Goal: Transaction & Acquisition: Book appointment/travel/reservation

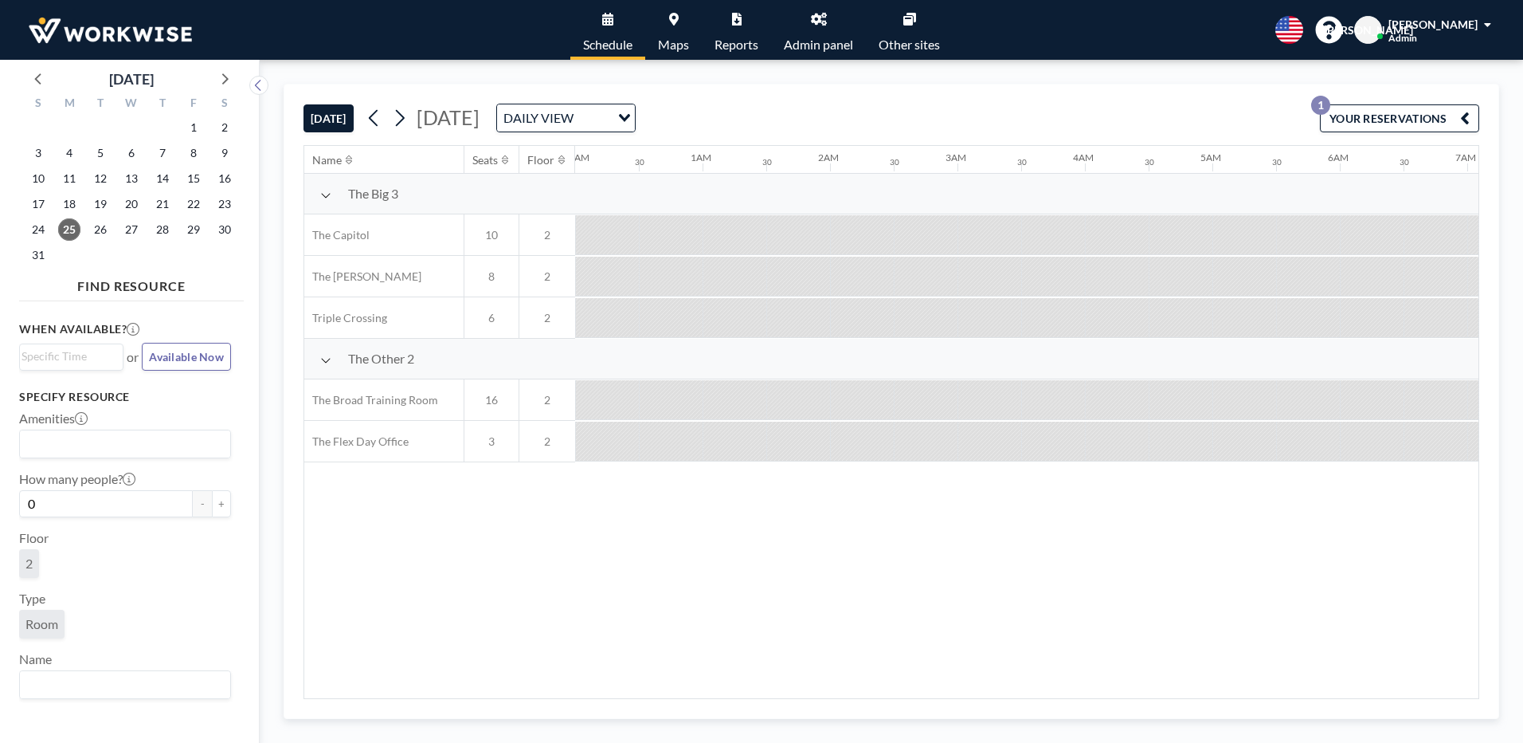
scroll to position [0, 1466]
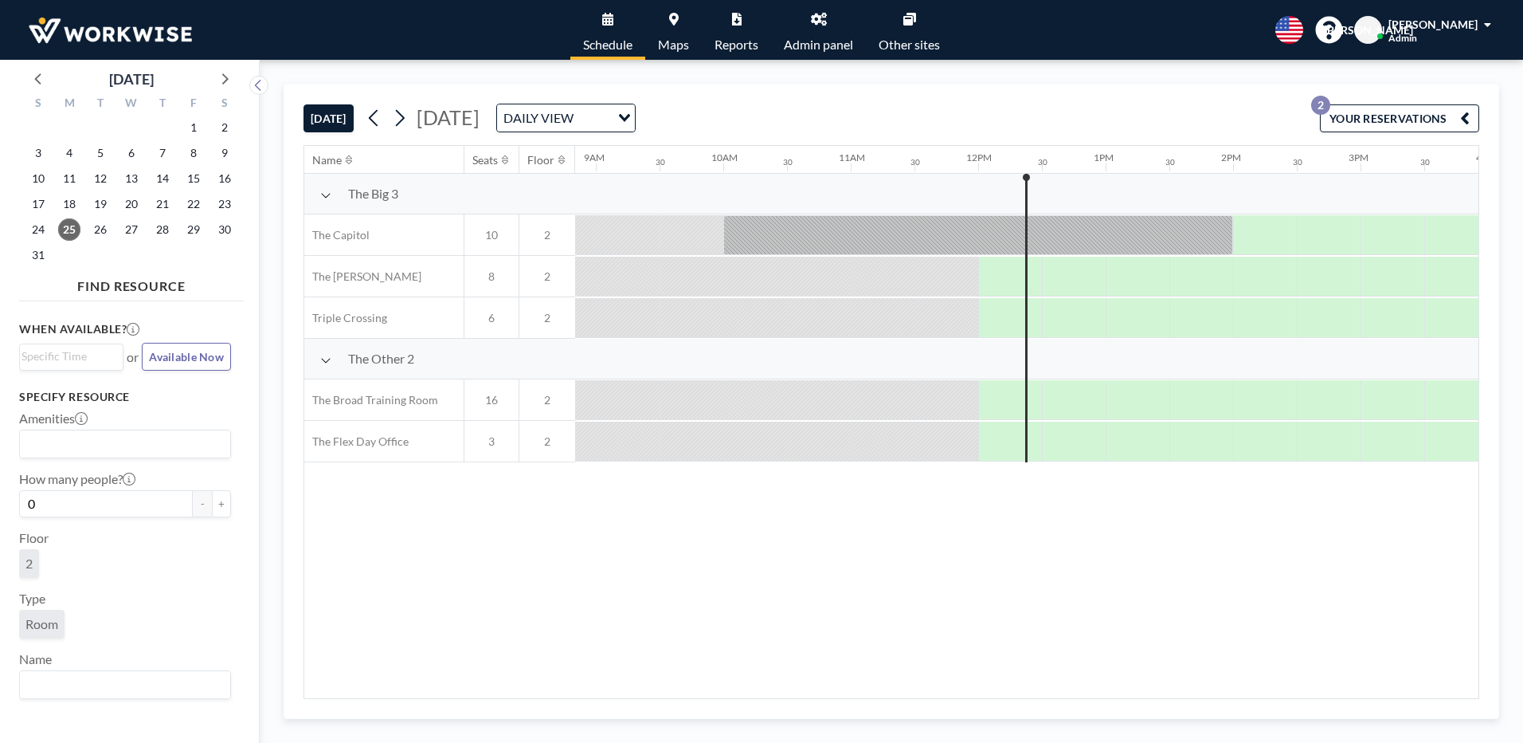
scroll to position [0, 1466]
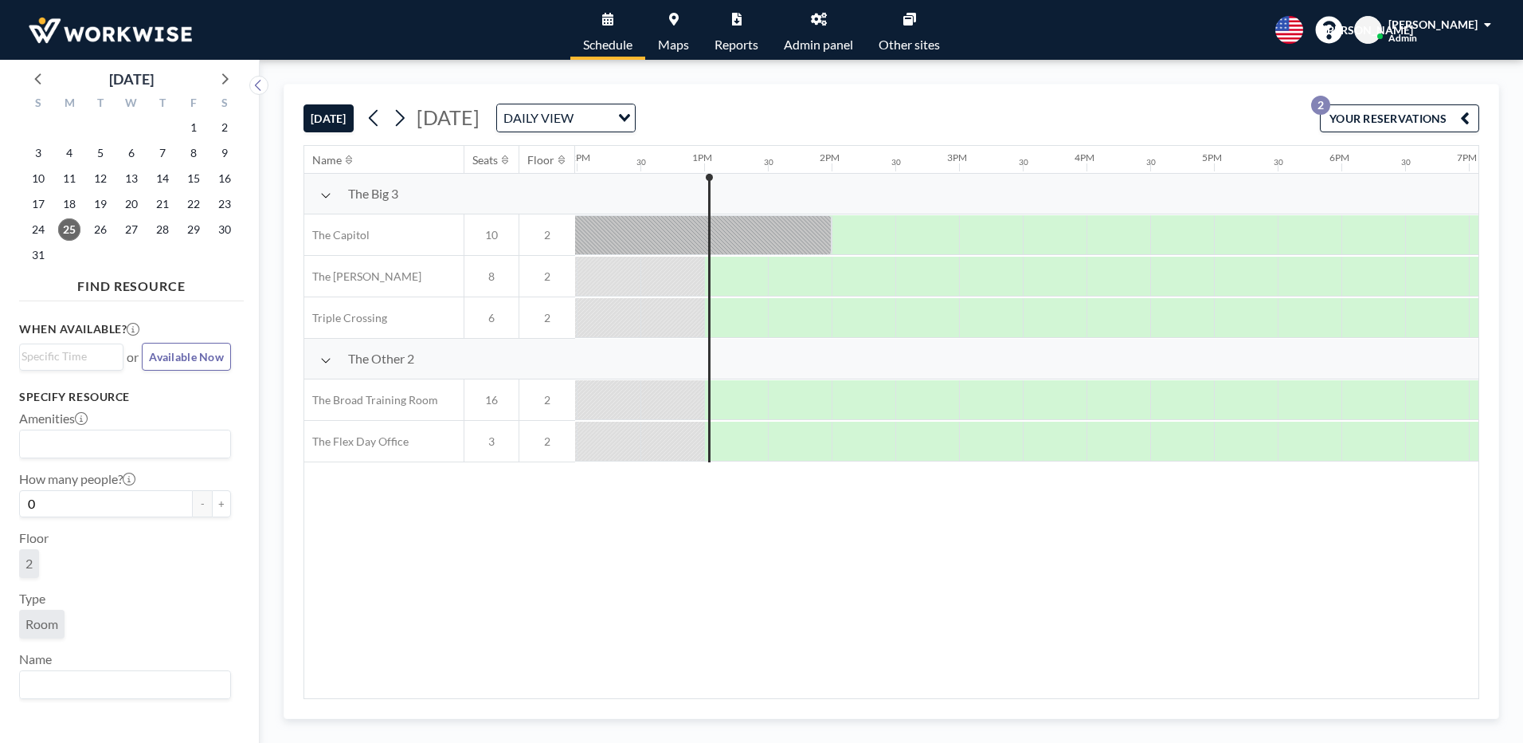
scroll to position [0, 1593]
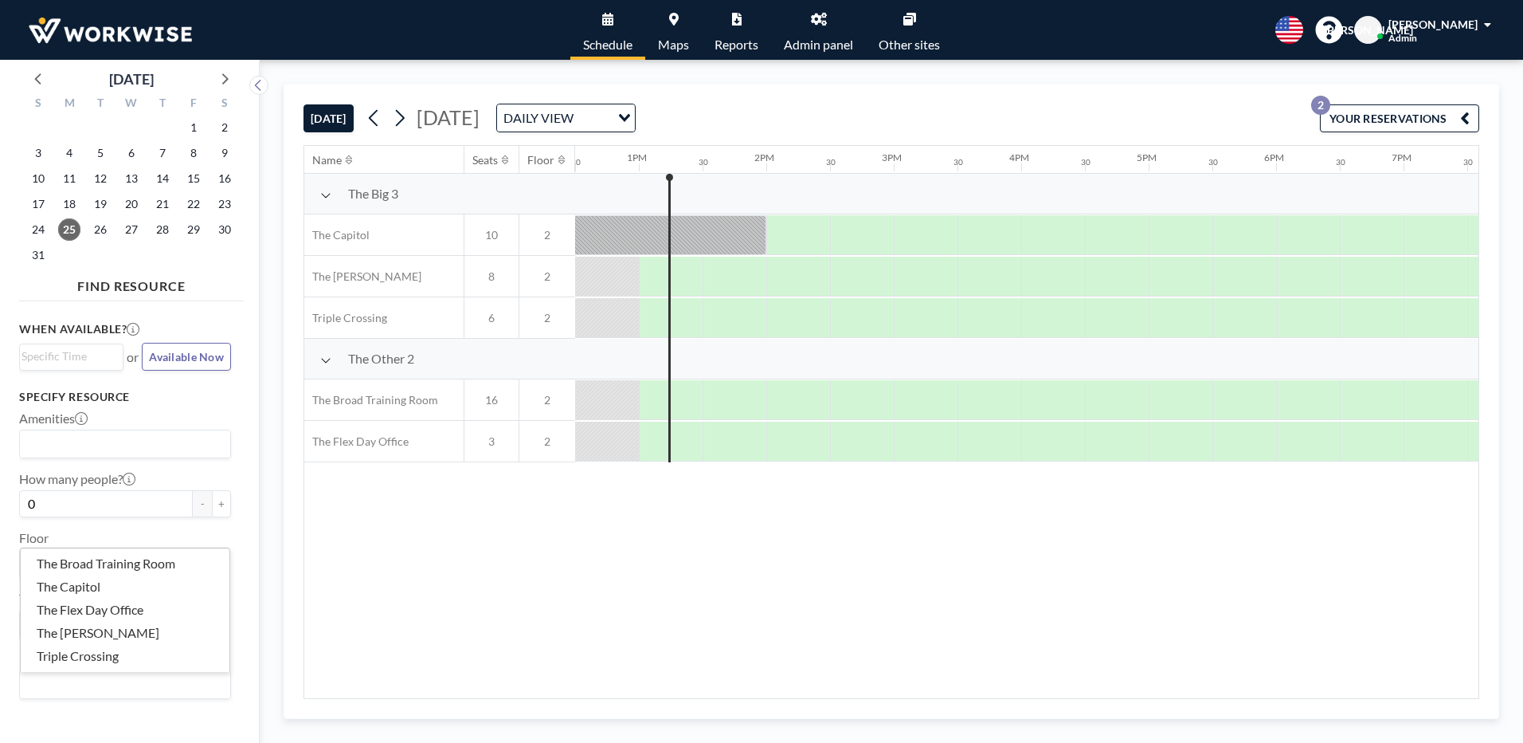
click at [69, 680] on input "Search for option" at bounding box center [122, 684] width 200 height 21
click at [351, 660] on div "Name Seats Floor 12AM 30 1AM 30 2AM 30 3AM 30 4AM 30 5AM 30 6AM 30 7AM 30 8AM 3…" at bounding box center [891, 422] width 1174 height 552
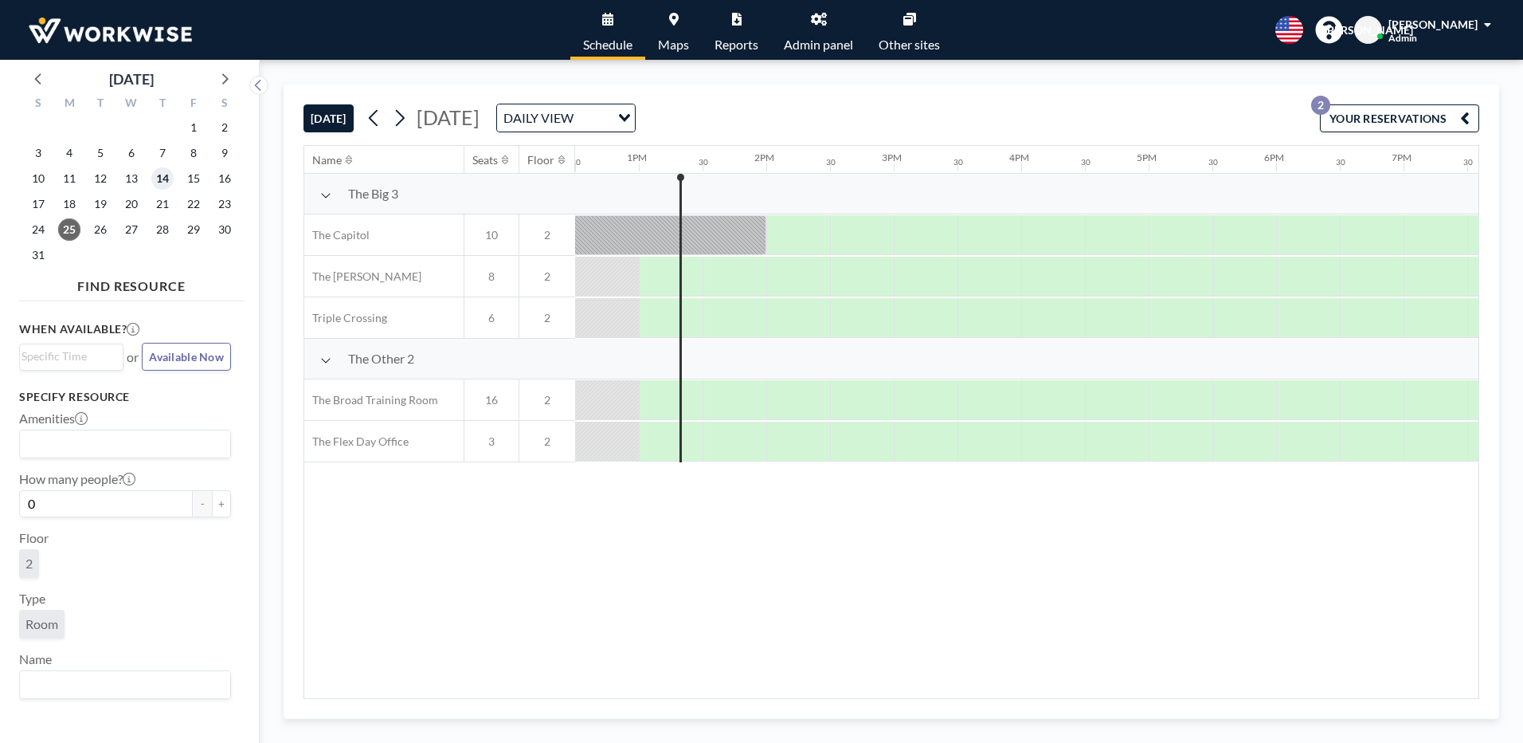
click at [165, 174] on span "14" at bounding box center [162, 178] width 22 height 22
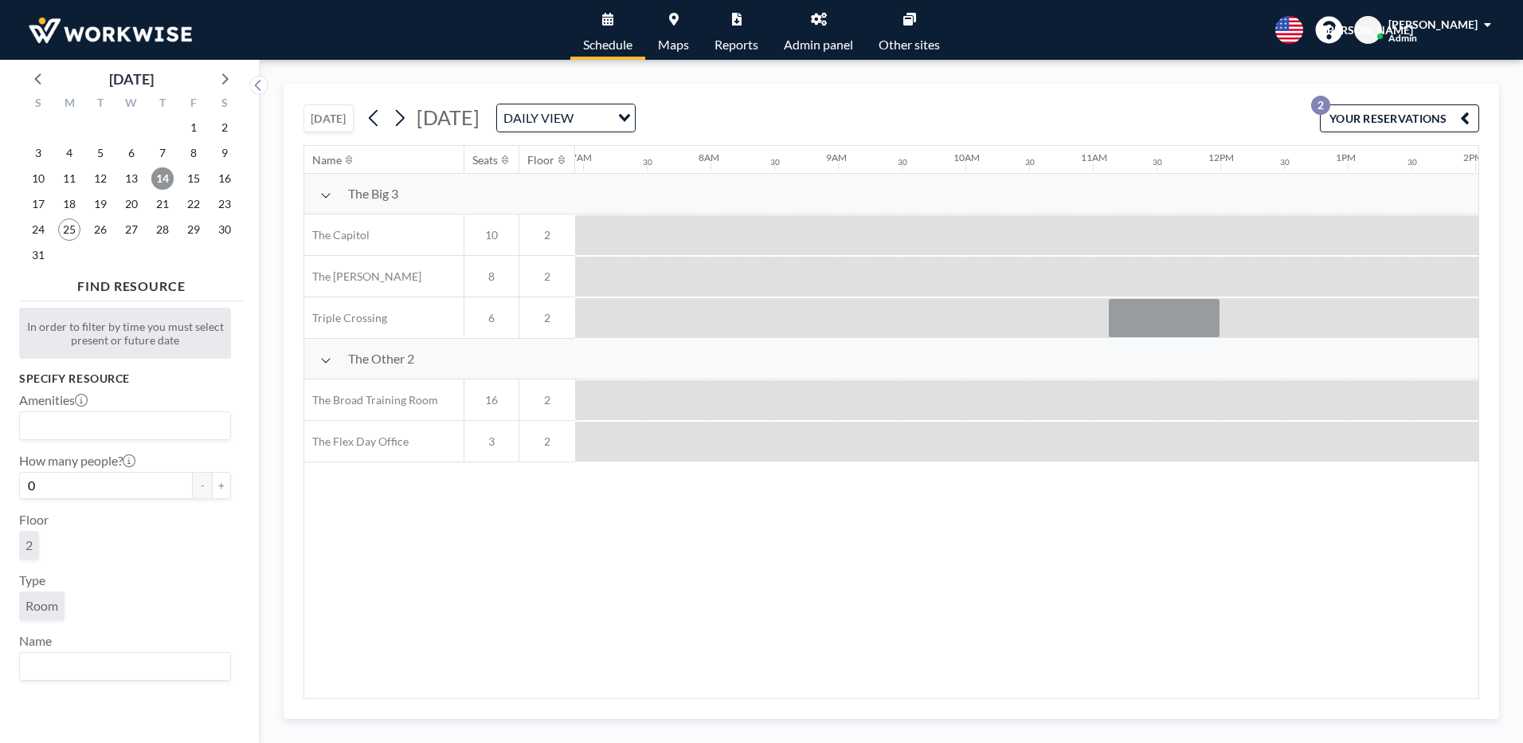
scroll to position [0, 956]
click at [64, 229] on span "25" at bounding box center [69, 229] width 22 height 22
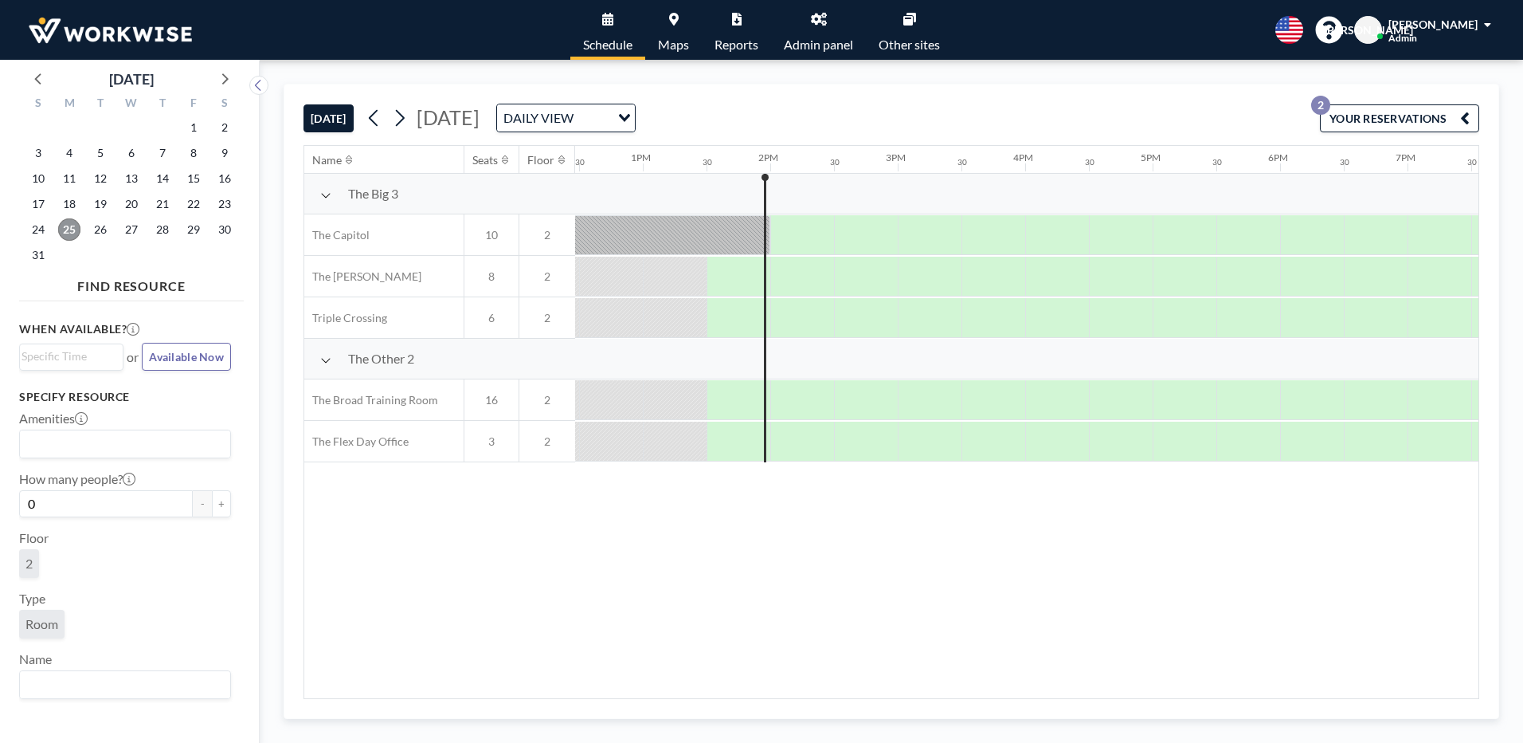
scroll to position [0, 1657]
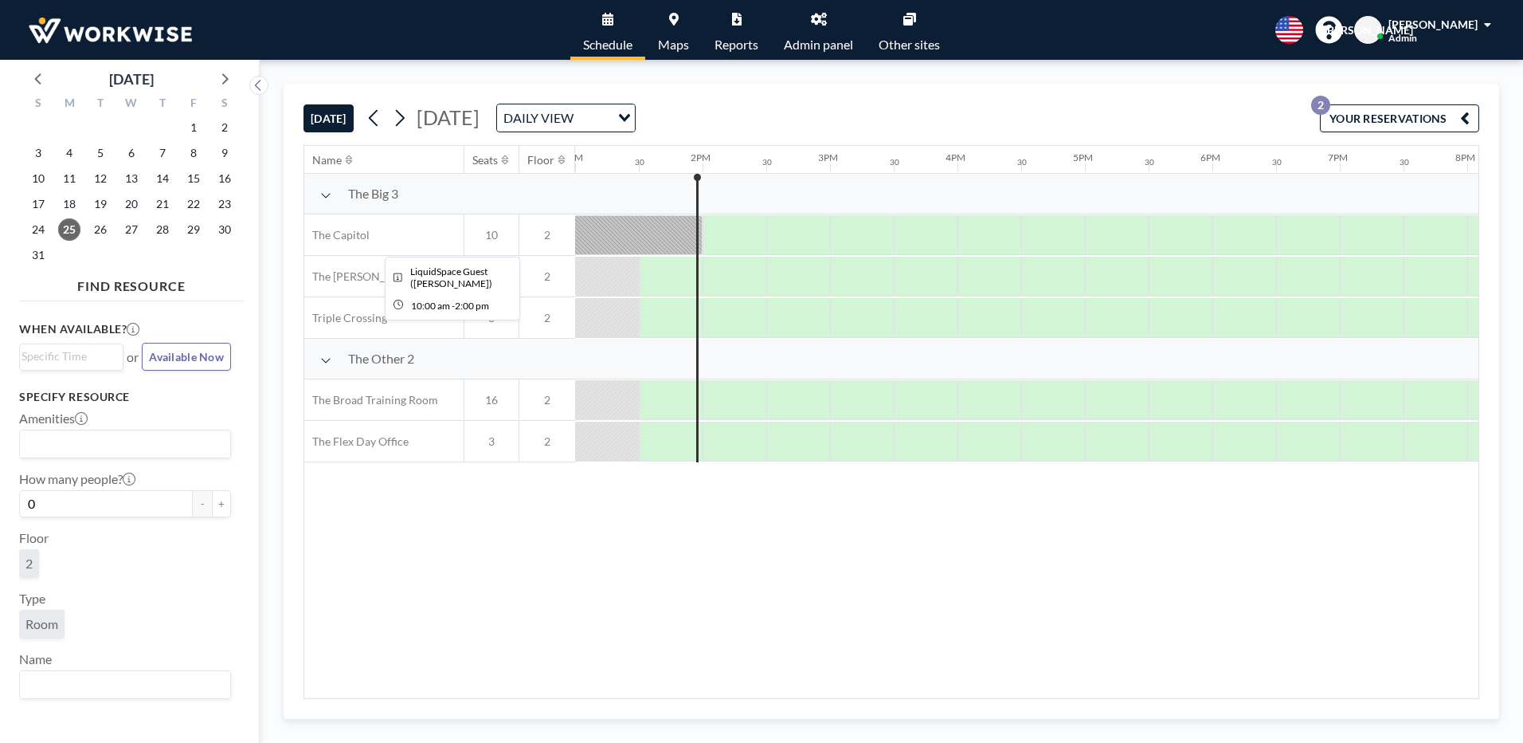
click at [679, 225] on div at bounding box center [448, 235] width 510 height 40
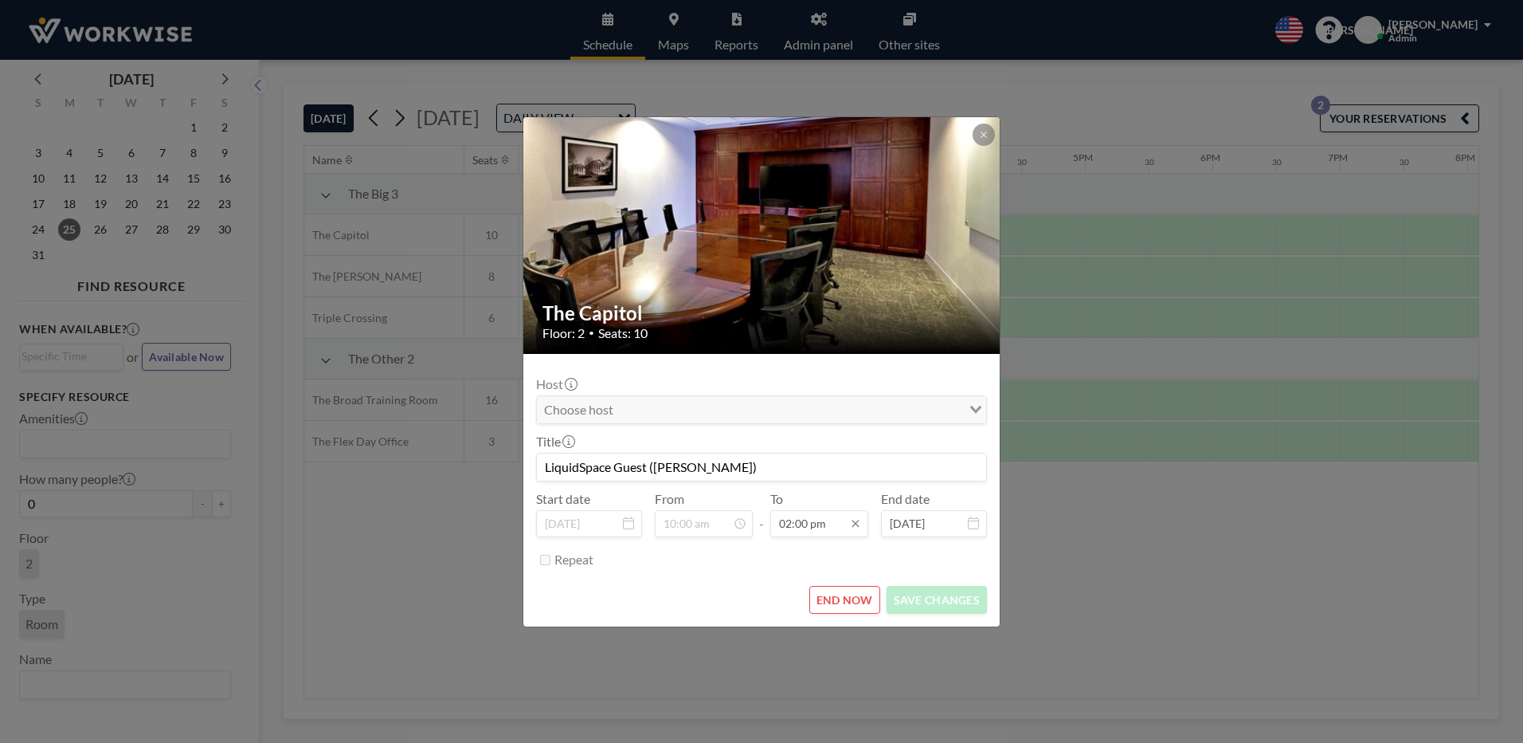
scroll to position [794, 0]
click at [857, 534] on input "02:00 pm" at bounding box center [819, 523] width 98 height 27
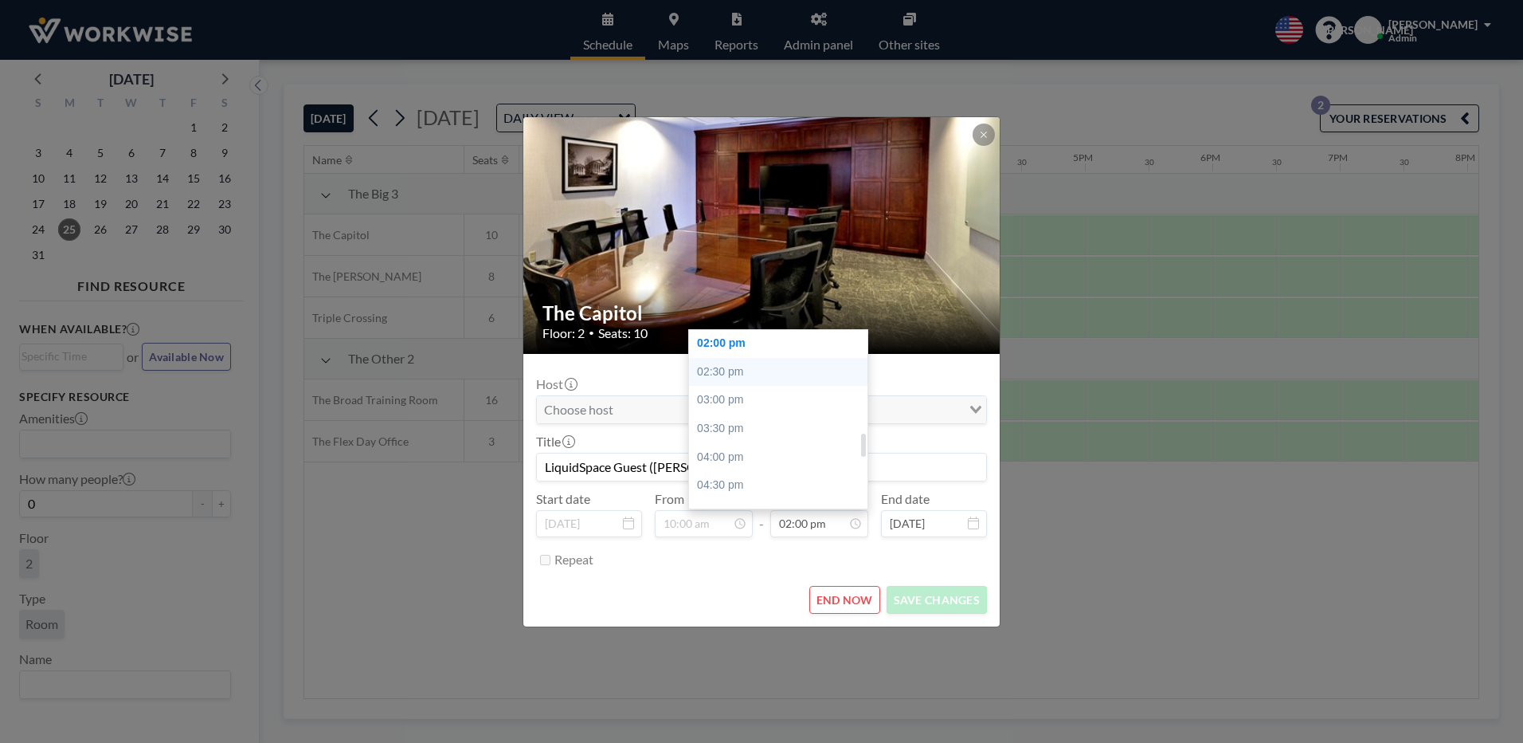
click at [729, 371] on div "02:30 pm" at bounding box center [782, 372] width 186 height 29
type input "02:30 pm"
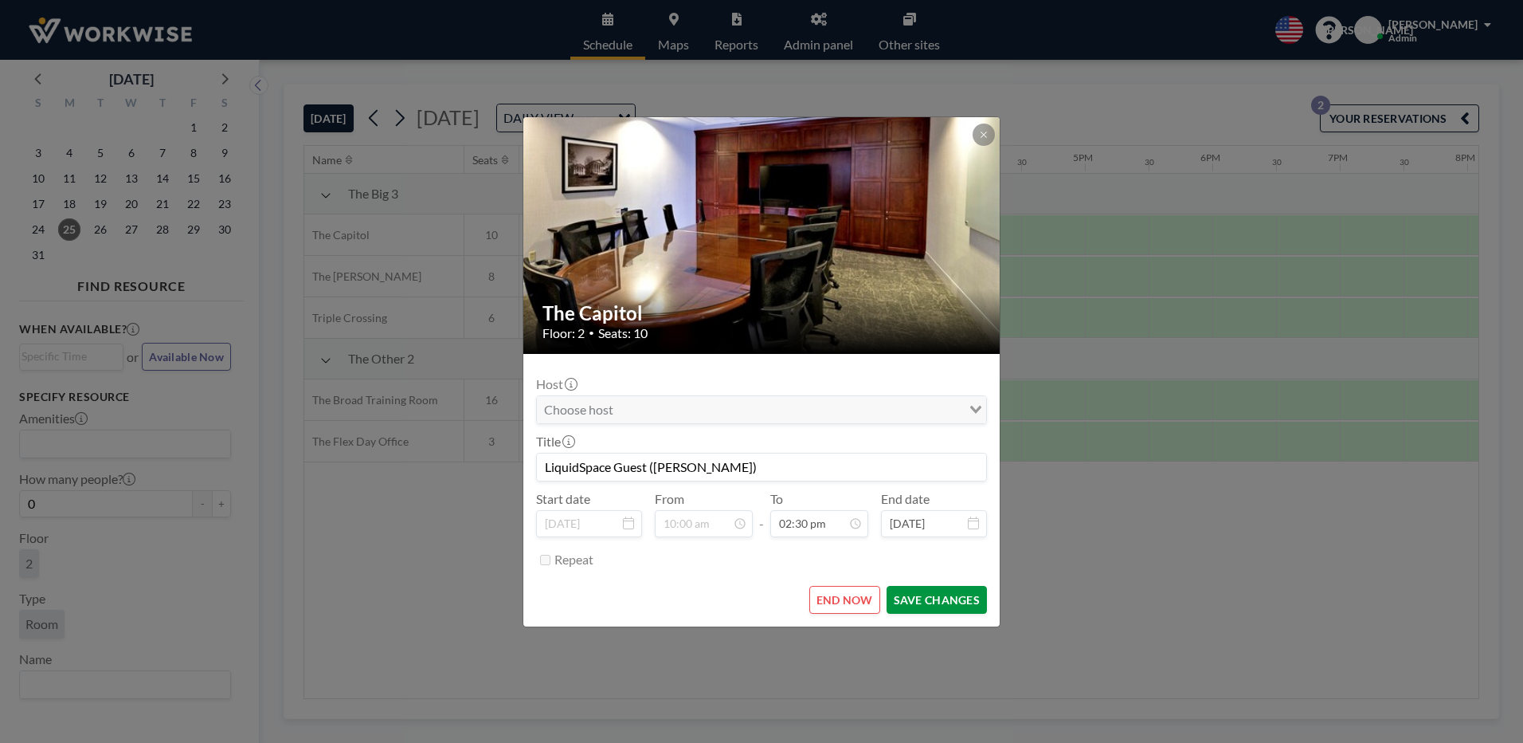
click at [940, 597] on button "SAVE CHANGES" at bounding box center [937, 600] width 100 height 28
